Goal: Find specific page/section: Find specific page/section

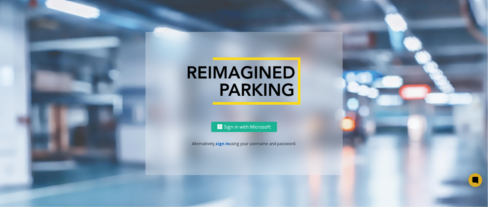
click at [223, 146] on link "sign in" at bounding box center [222, 143] width 14 height 5
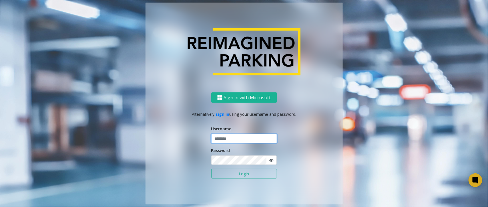
click at [230, 137] on input "text" at bounding box center [244, 139] width 66 height 10
type input "******"
click at [272, 162] on icon at bounding box center [271, 161] width 4 height 4
click at [264, 176] on button "Login" at bounding box center [244, 174] width 66 height 10
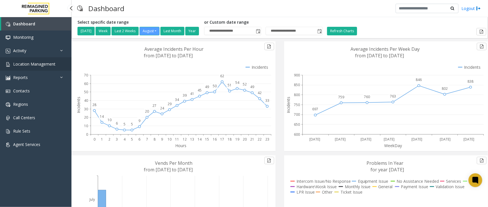
click at [54, 61] on span "Location Management" at bounding box center [34, 63] width 42 height 5
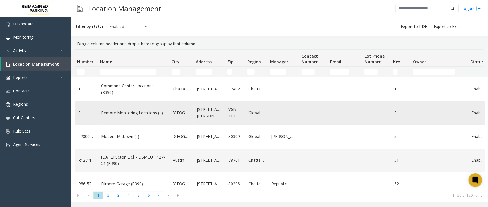
scroll to position [36, 0]
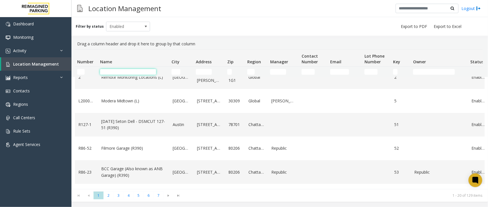
click at [135, 71] on input "Name Filter" at bounding box center [128, 72] width 56 height 6
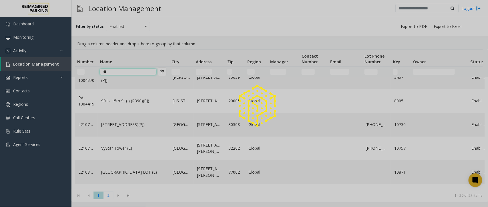
scroll to position [0, 0]
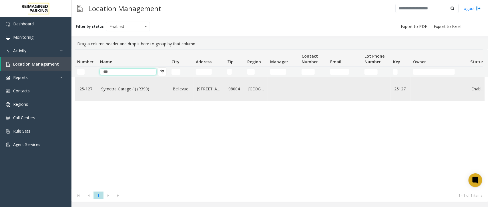
type input "***"
click at [130, 91] on link "Symetra Garage (I) (R390)" at bounding box center [133, 89] width 65 height 6
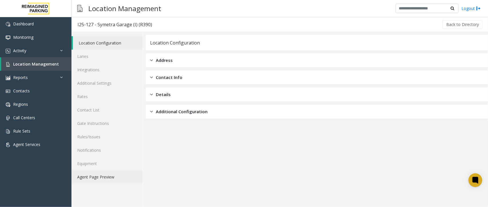
click at [125, 175] on link "Agent Page Preview" at bounding box center [106, 177] width 71 height 13
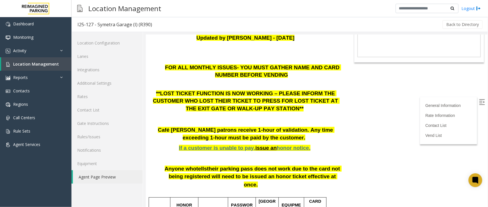
scroll to position [71, 0]
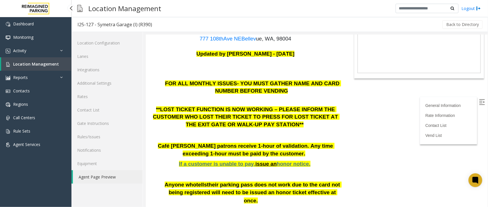
click at [41, 63] on span "Location Management" at bounding box center [36, 63] width 46 height 5
